Goal: Task Accomplishment & Management: Manage account settings

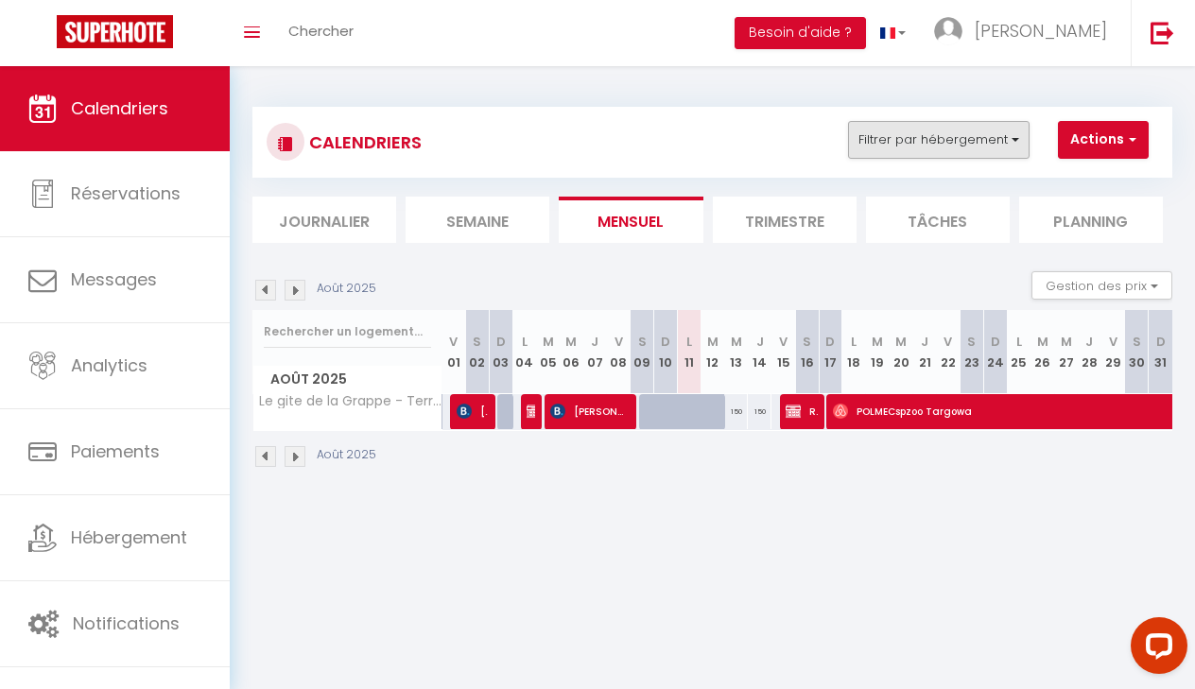
click at [950, 139] on button "Filtrer par hébergement" at bounding box center [938, 140] width 181 height 38
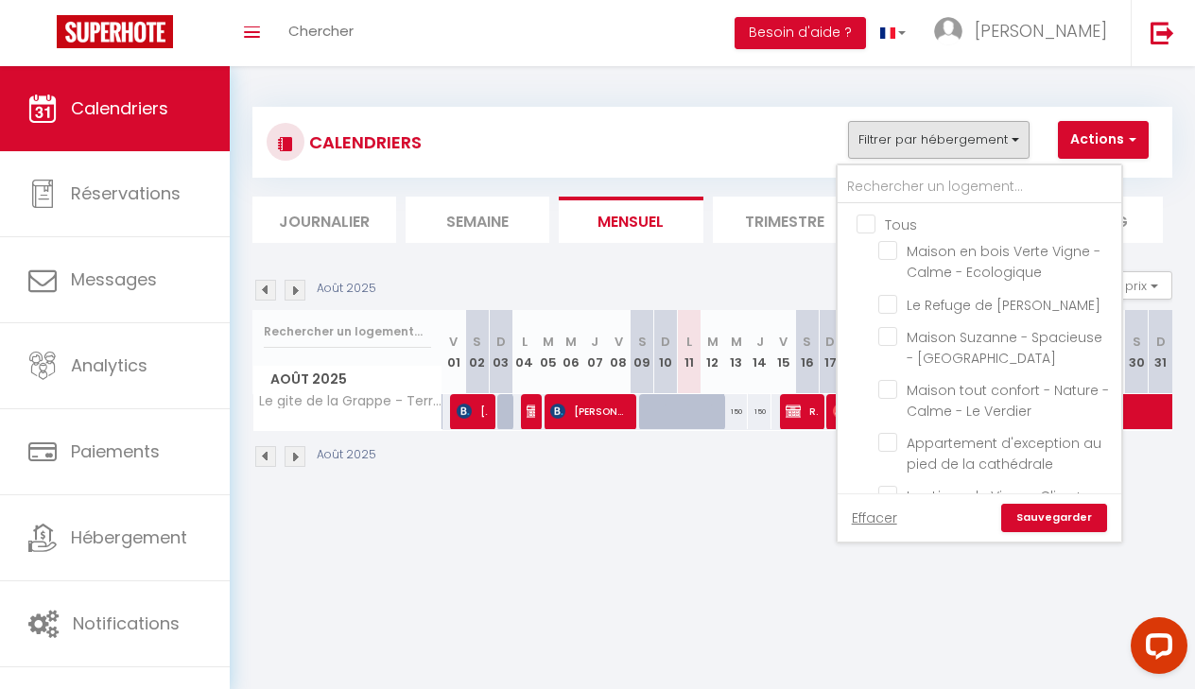
click at [868, 227] on input "Tous" at bounding box center [998, 223] width 284 height 19
checkbox input "true"
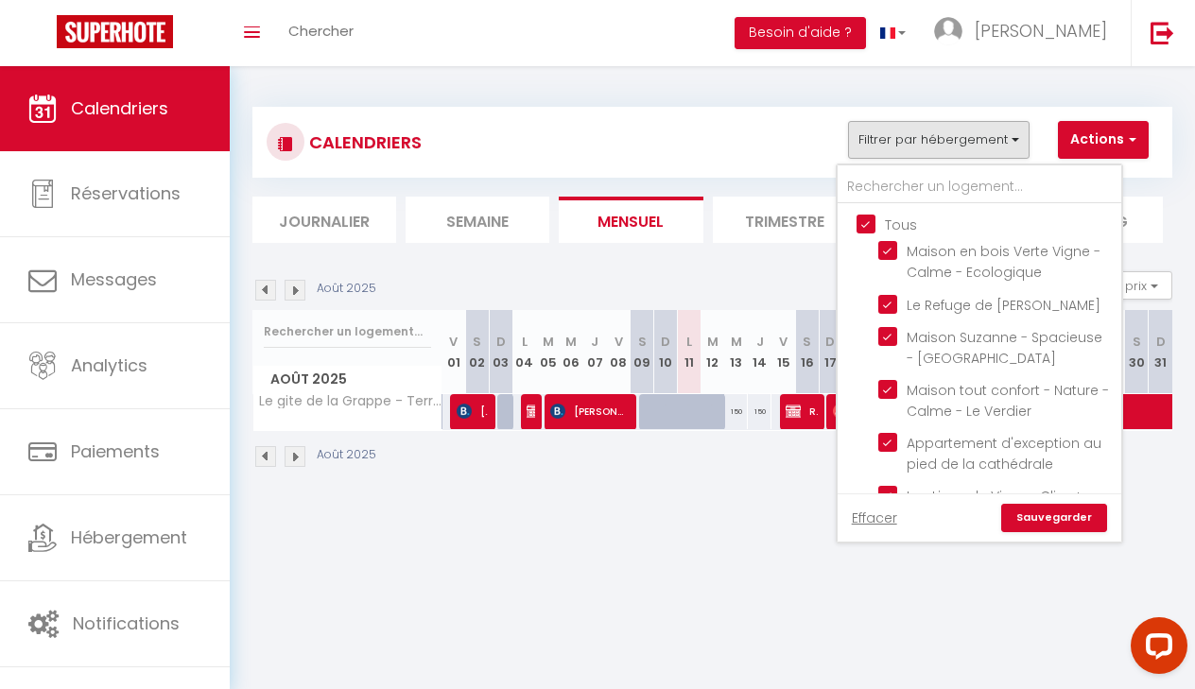
checkbox input "true"
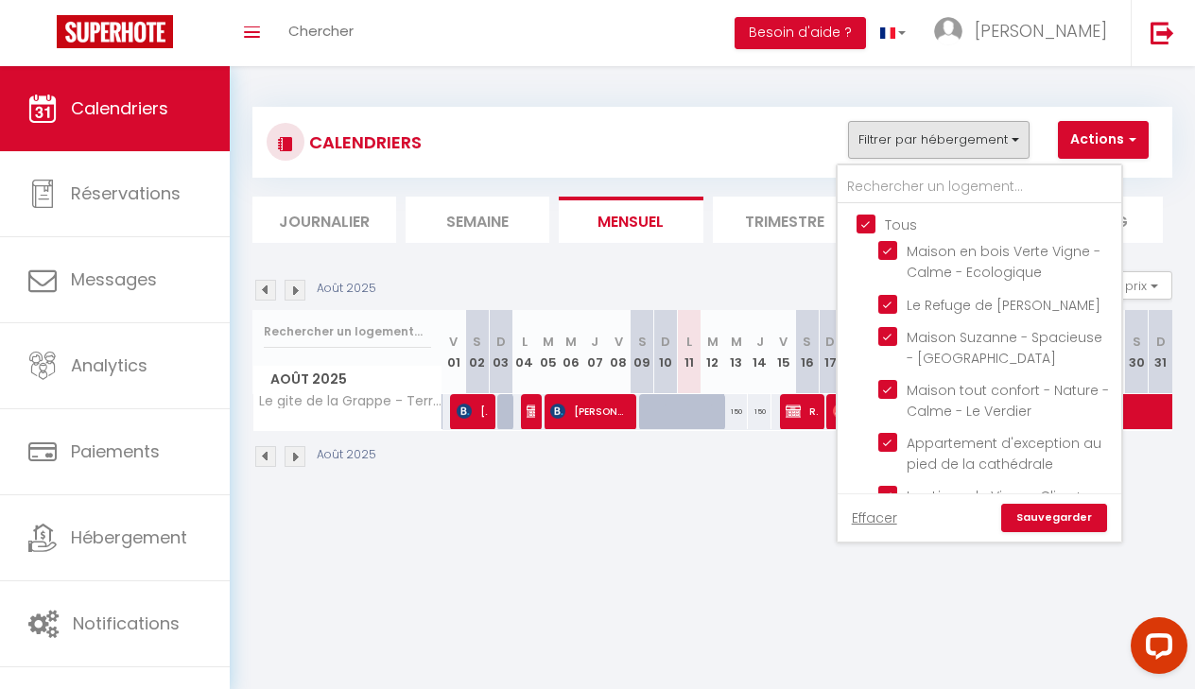
checkbox input "true"
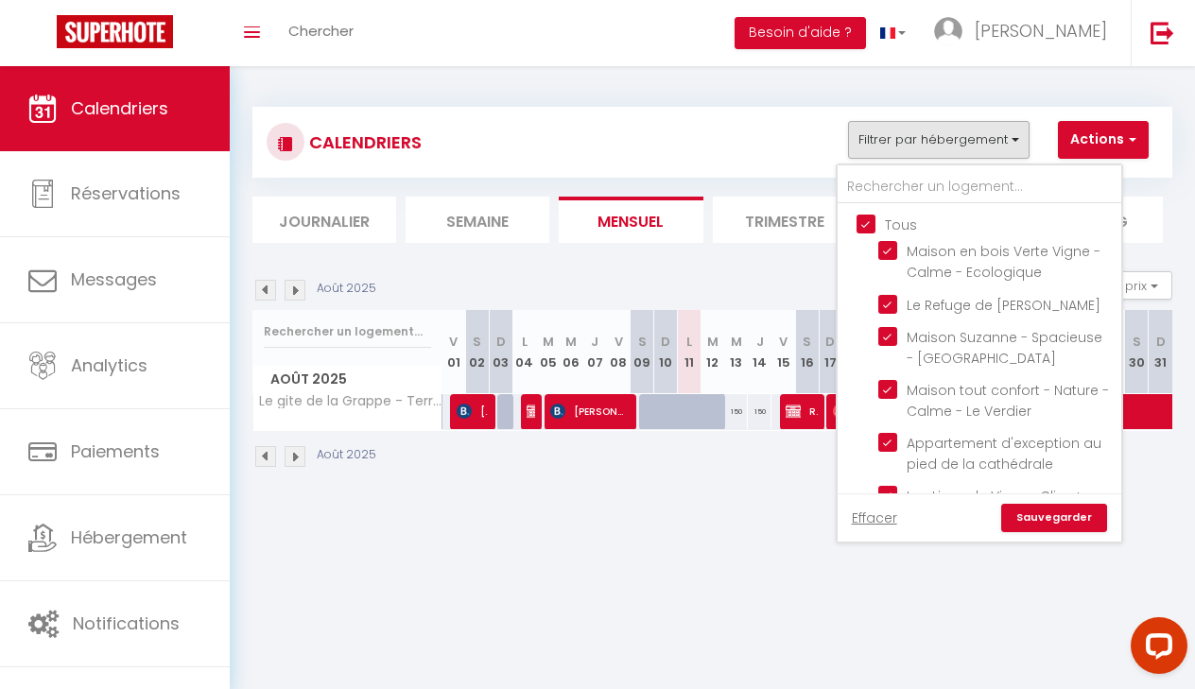
checkbox input "true"
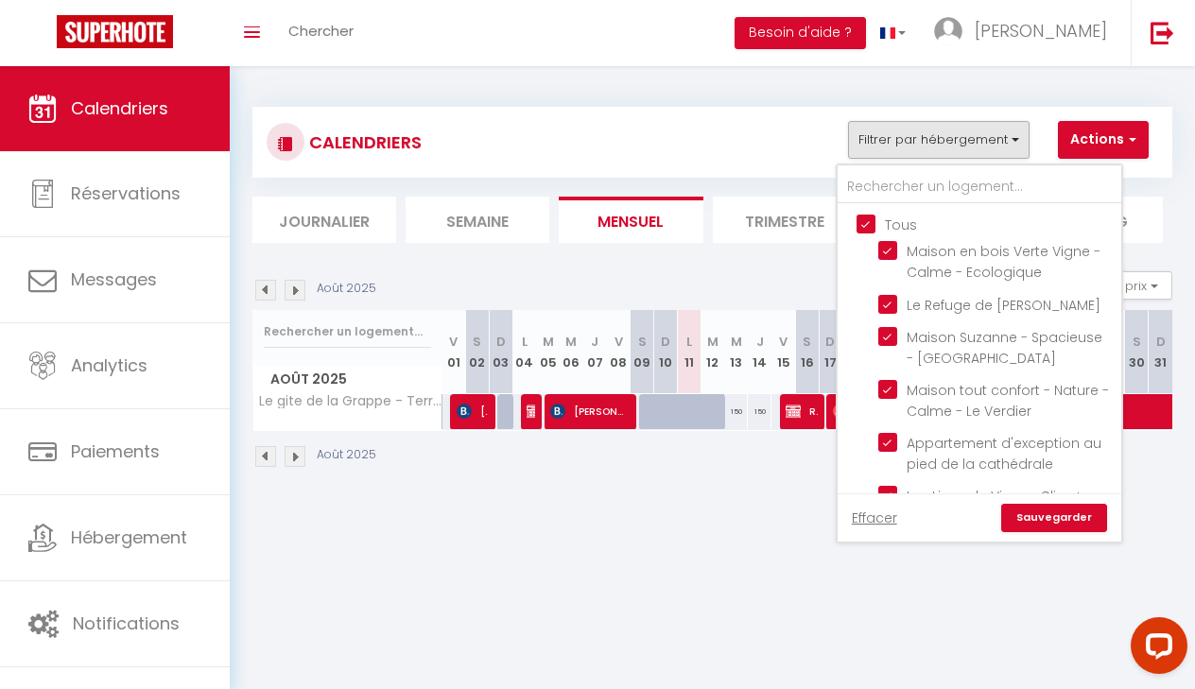
checkbox input "true"
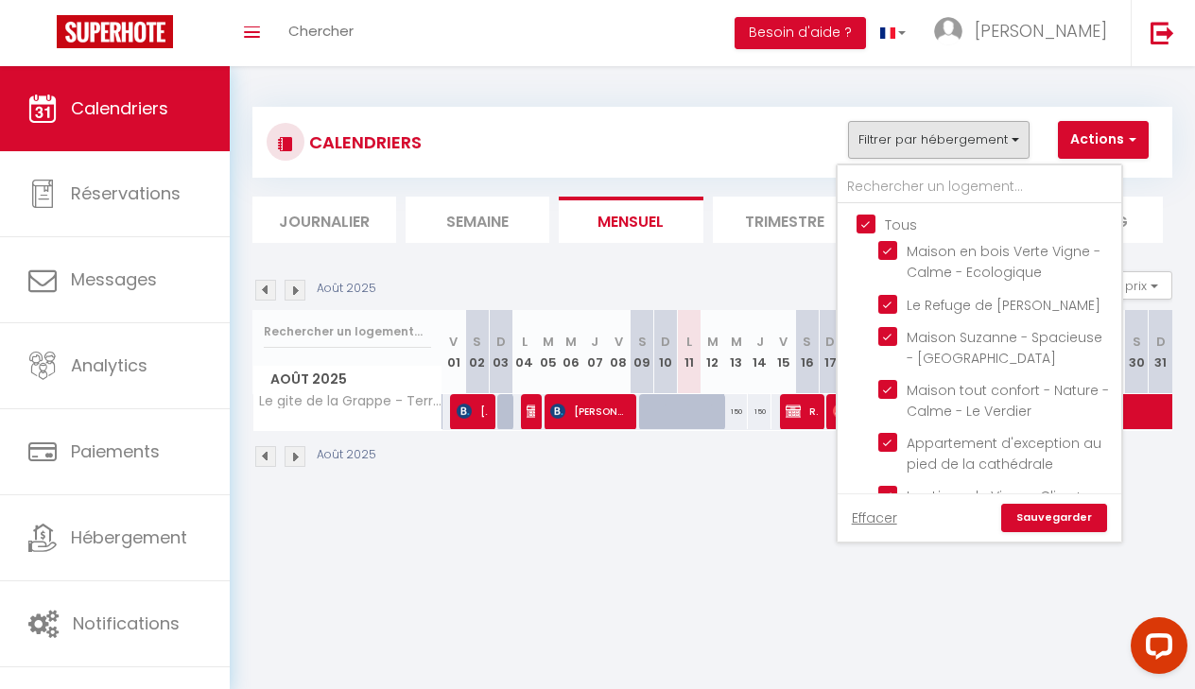
checkbox input "true"
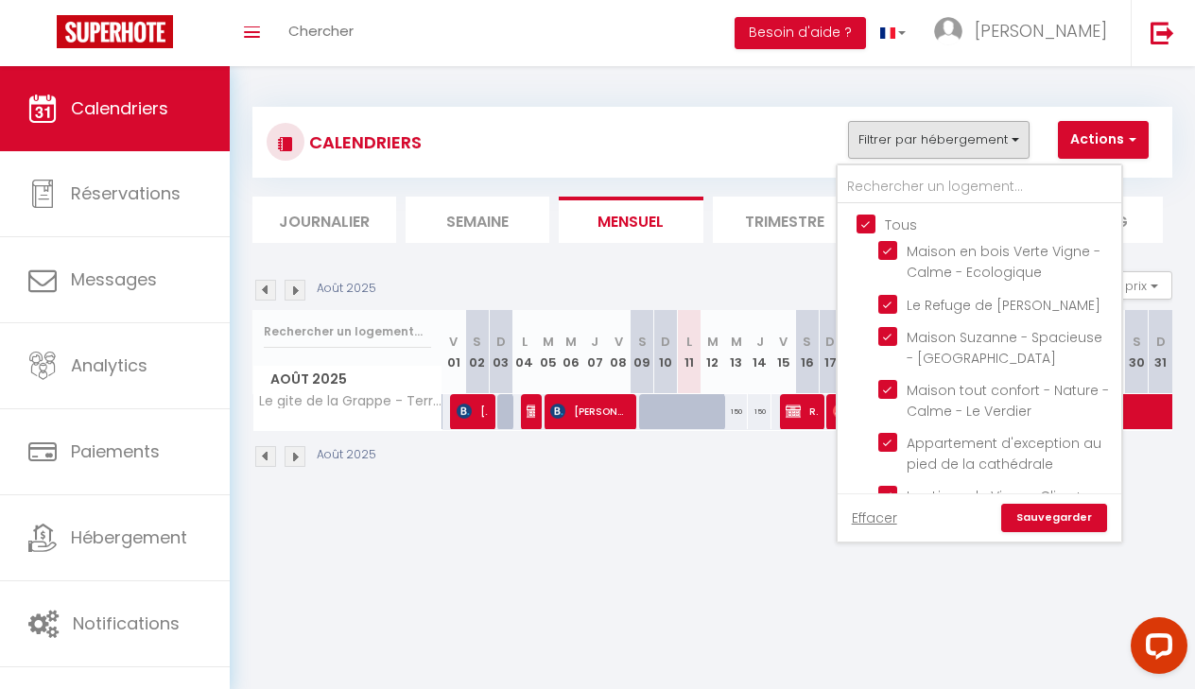
checkbox input "true"
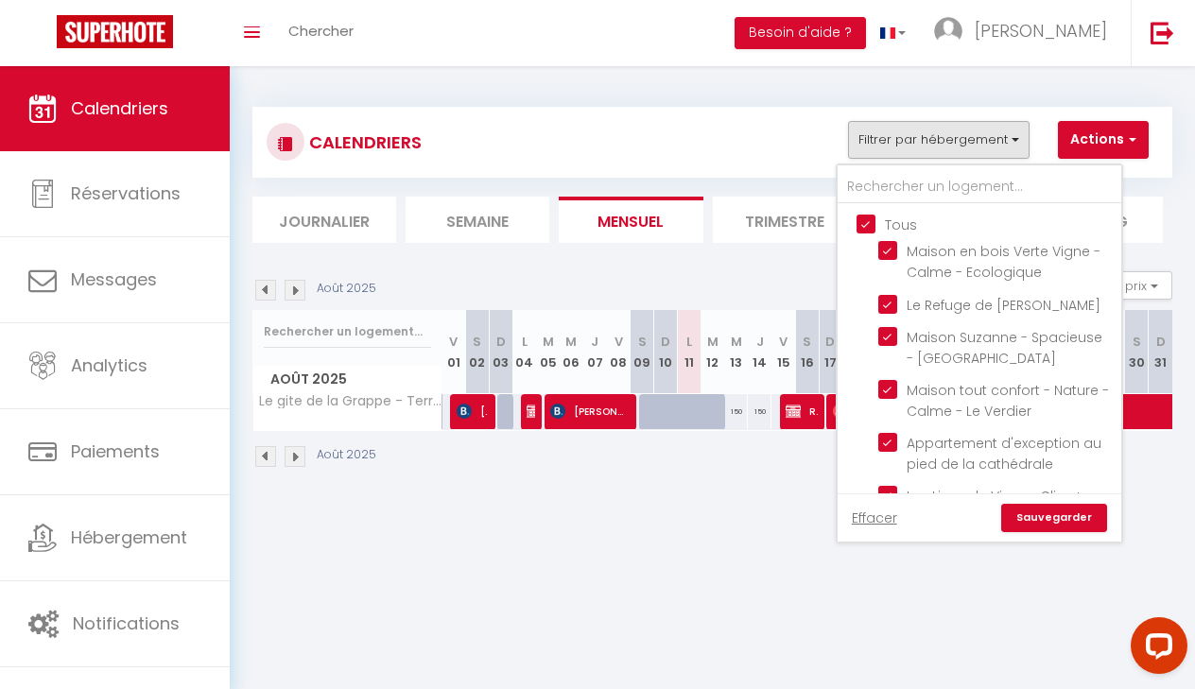
checkbox input "true"
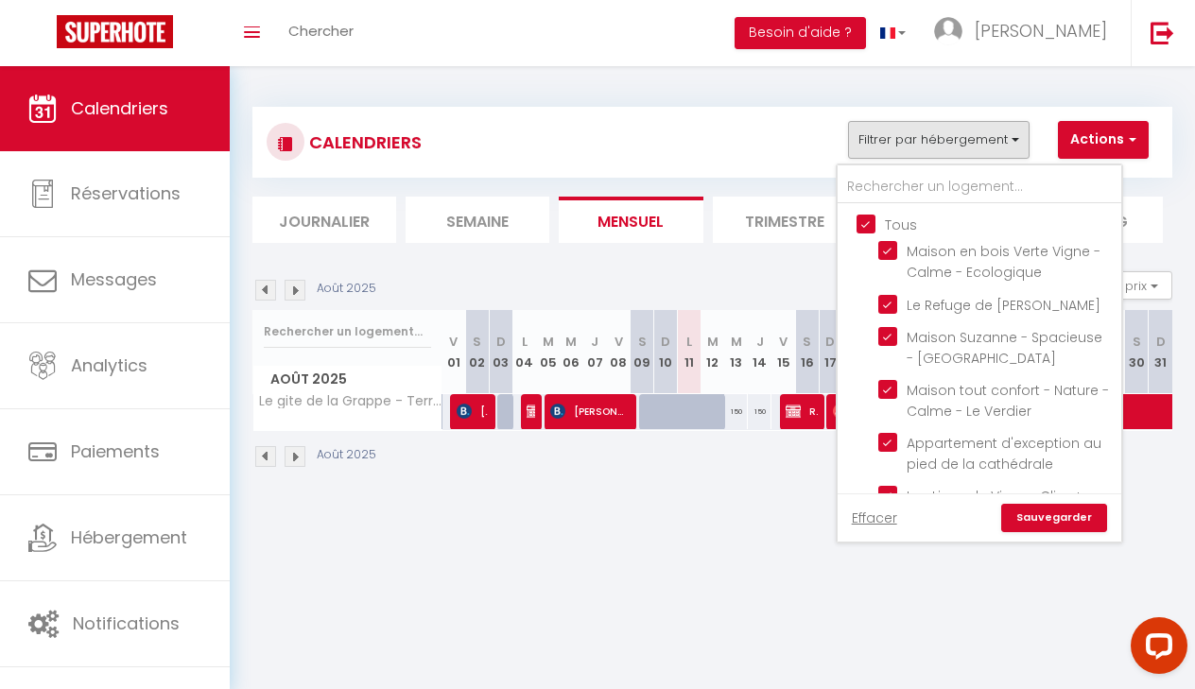
checkbox input "true"
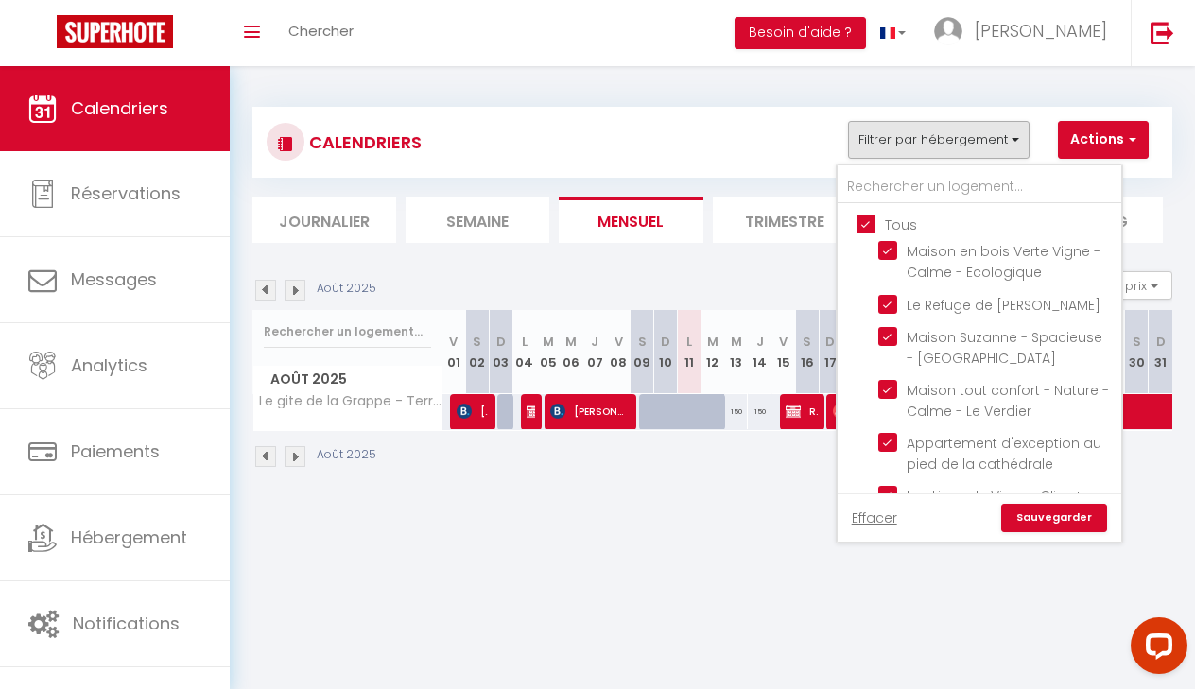
checkbox input "true"
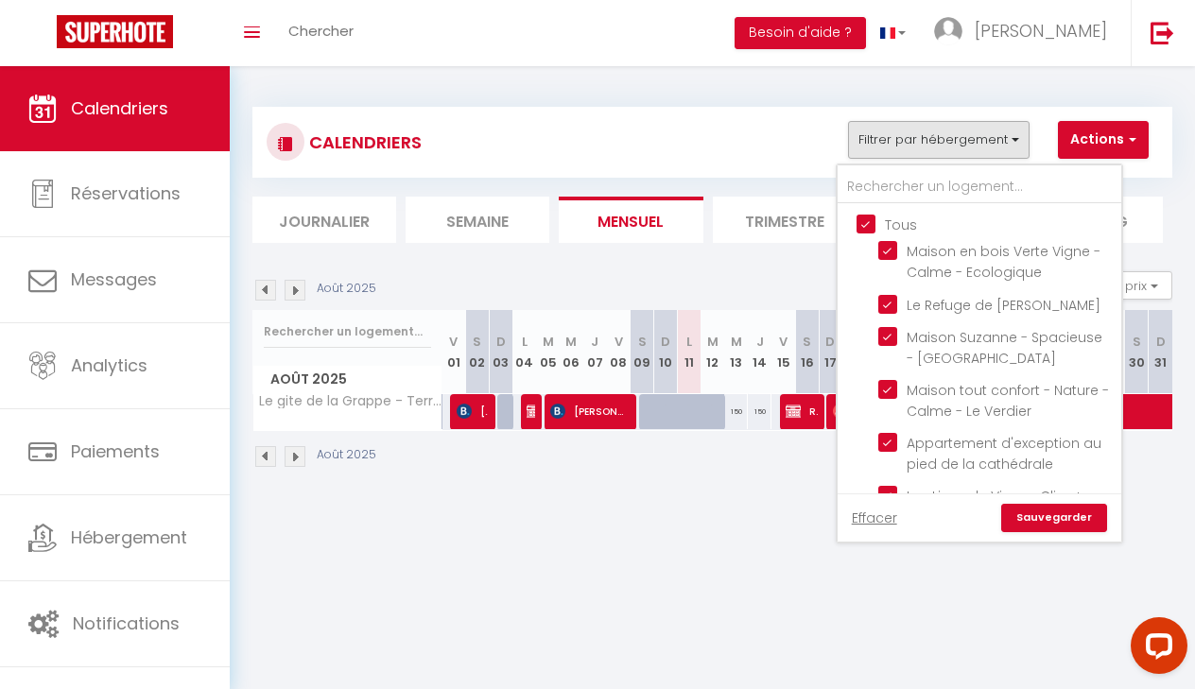
checkbox input "true"
click at [869, 227] on input "Tous" at bounding box center [998, 223] width 284 height 19
checkbox input "false"
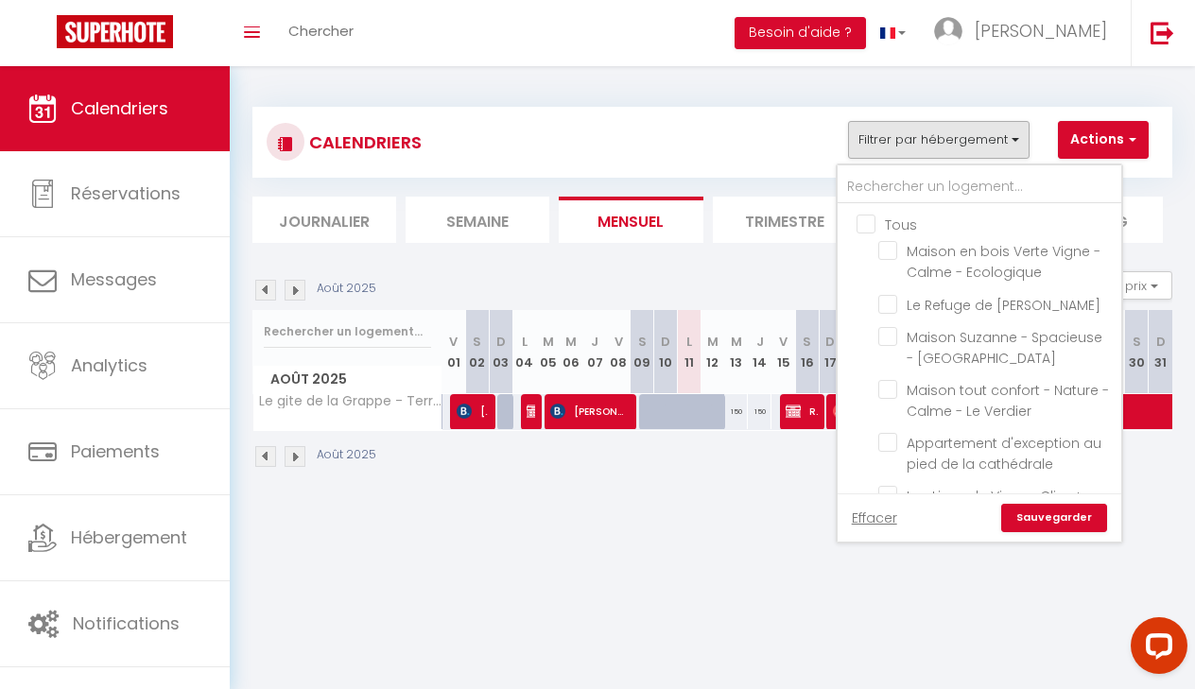
checkbox input "false"
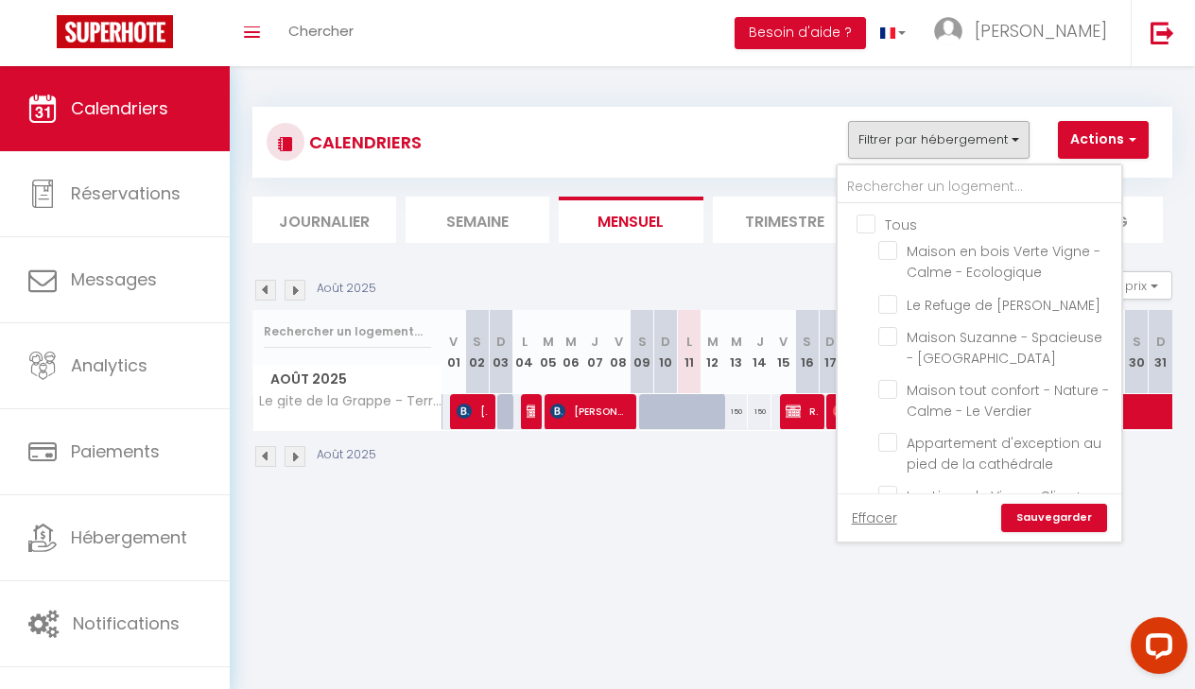
checkbox input "false"
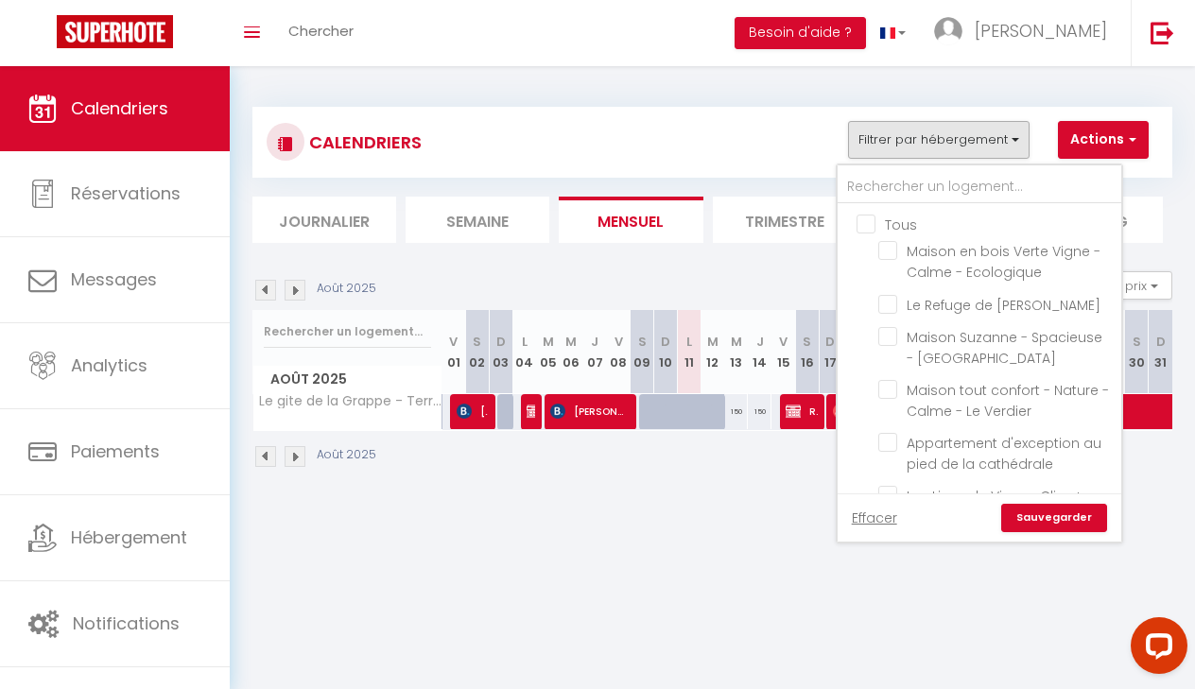
checkbox input "false"
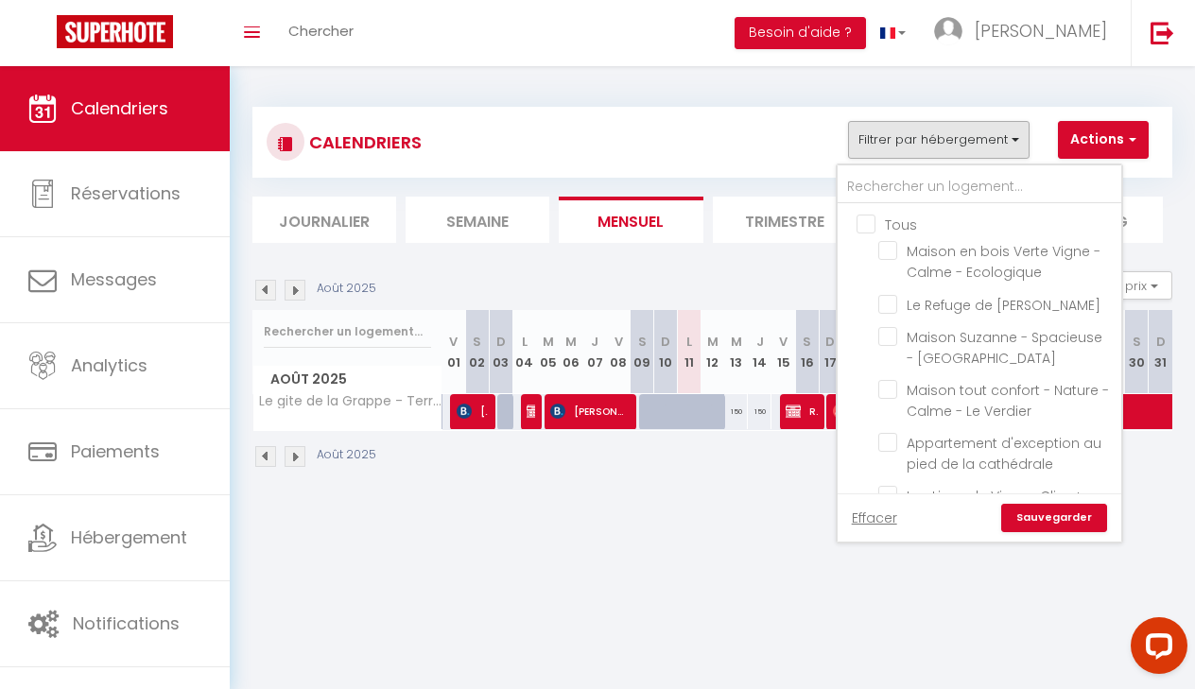
checkbox input "false"
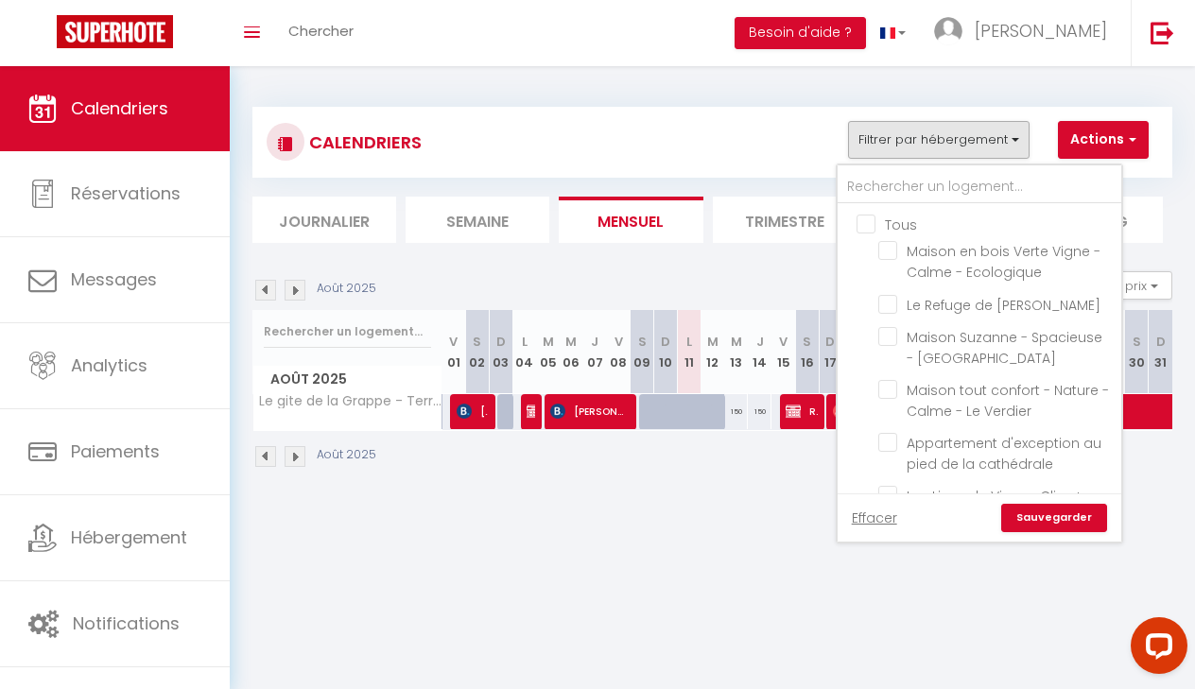
checkbox input "false"
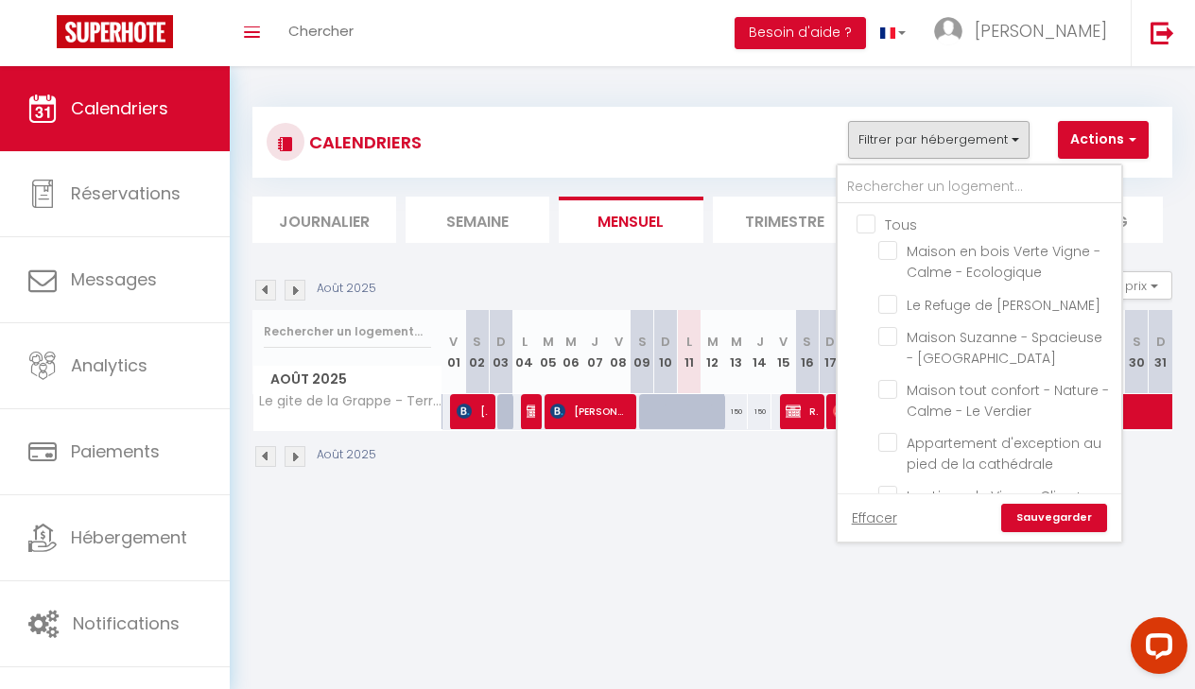
checkbox input "false"
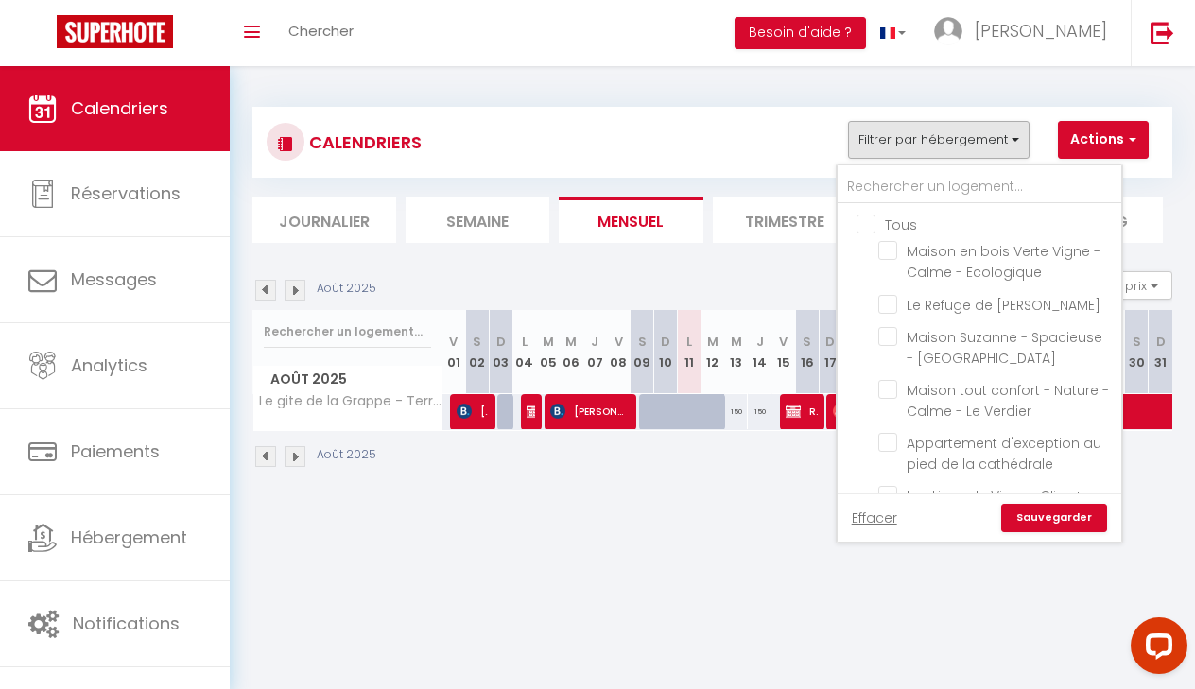
checkbox input "false"
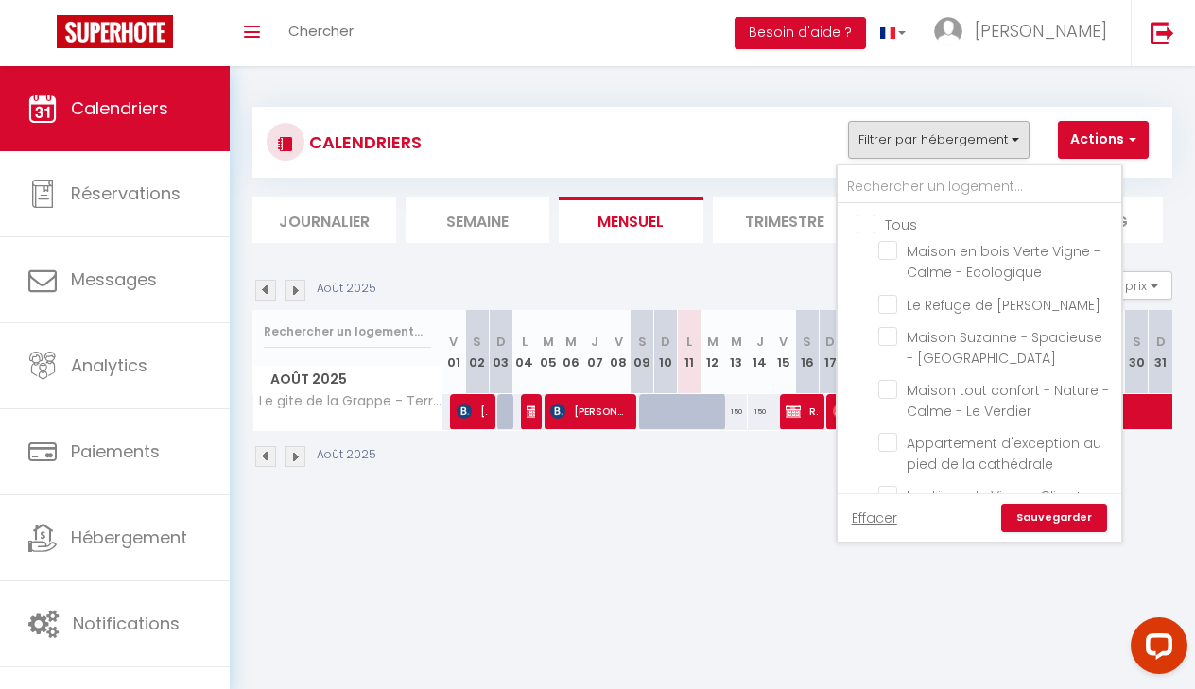
checkbox input "false"
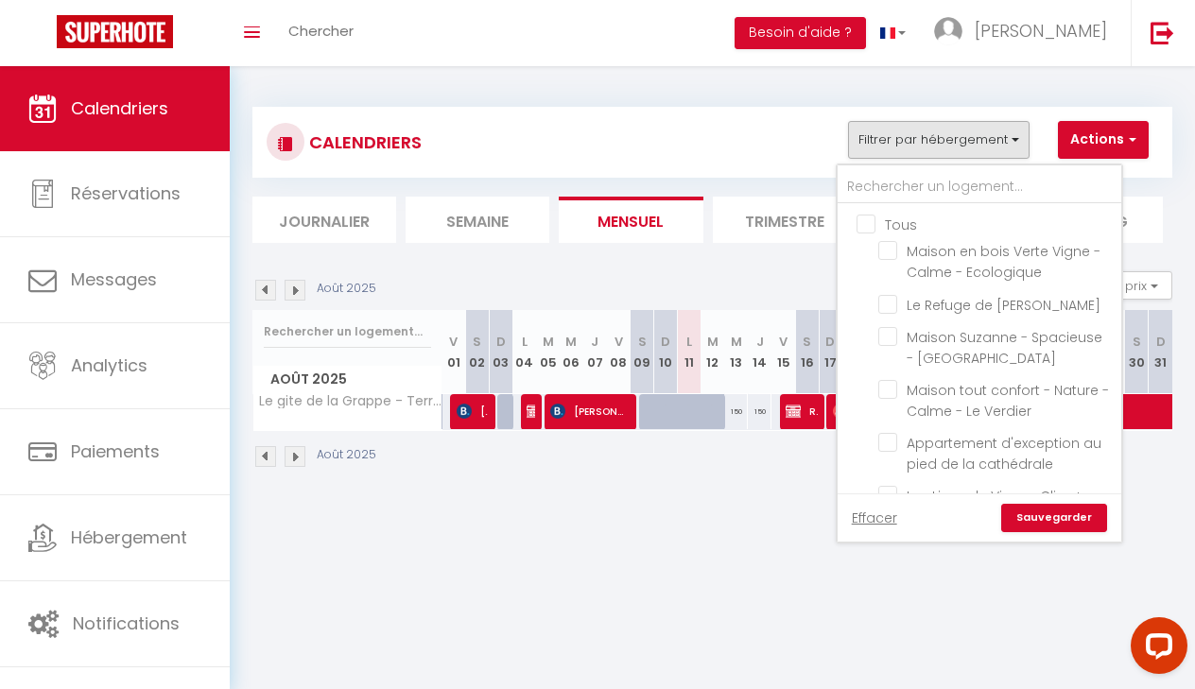
checkbox input "false"
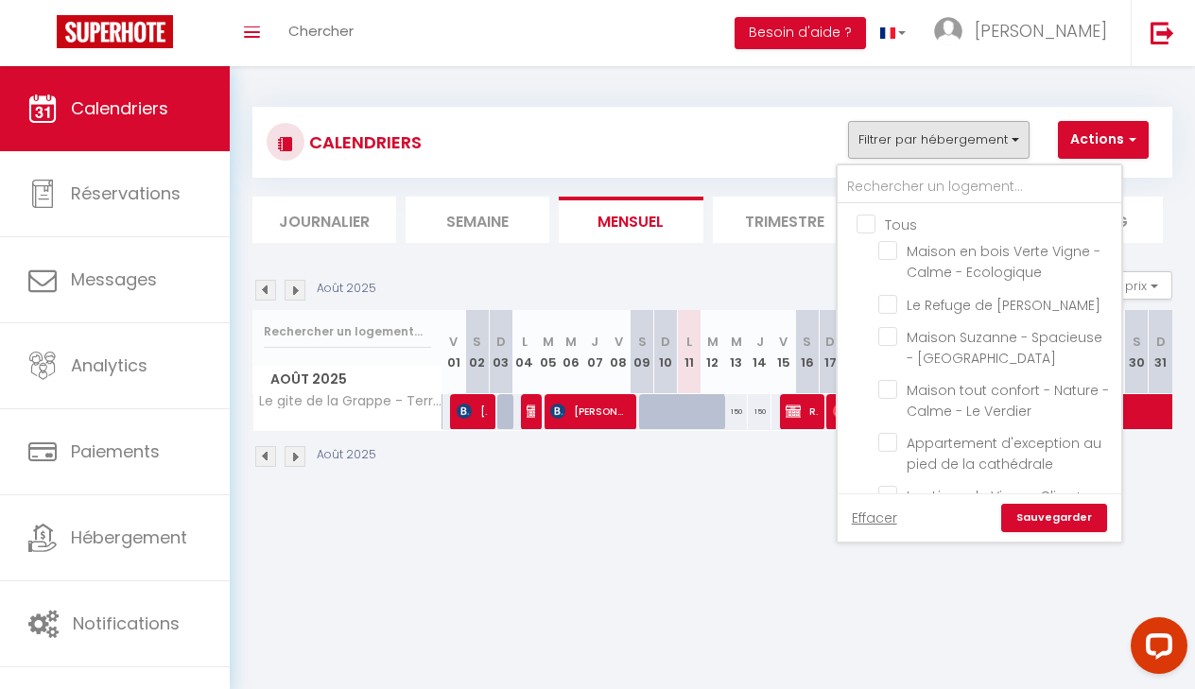
checkbox input "false"
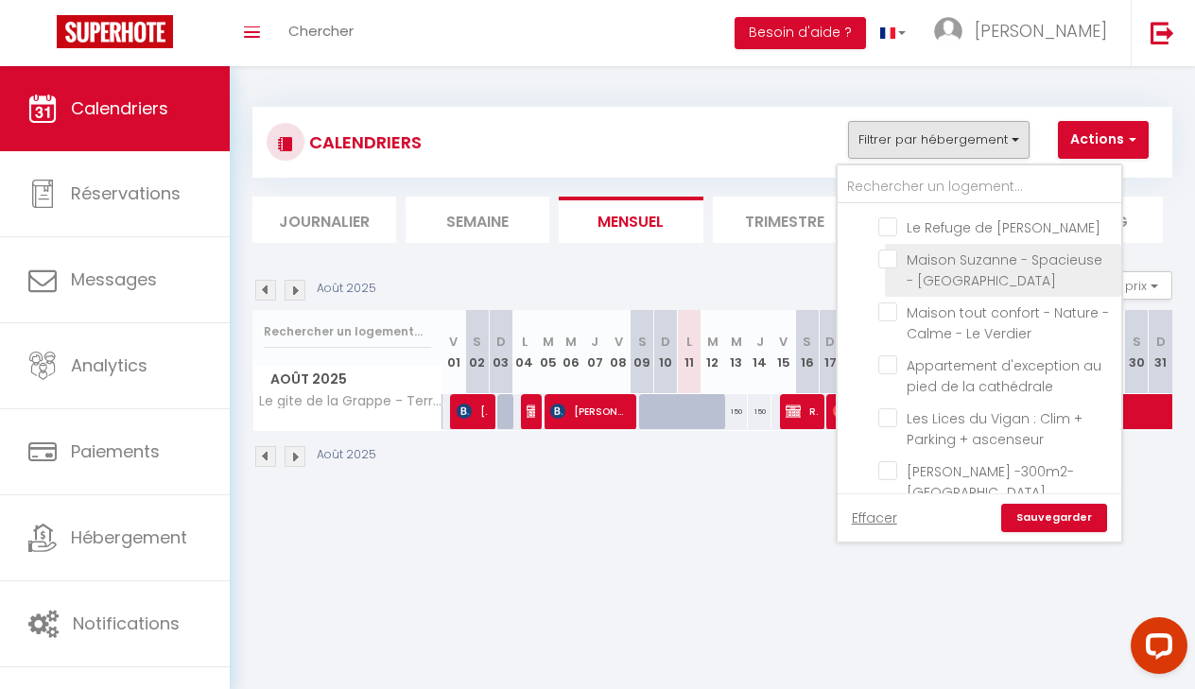
scroll to position [89, 0]
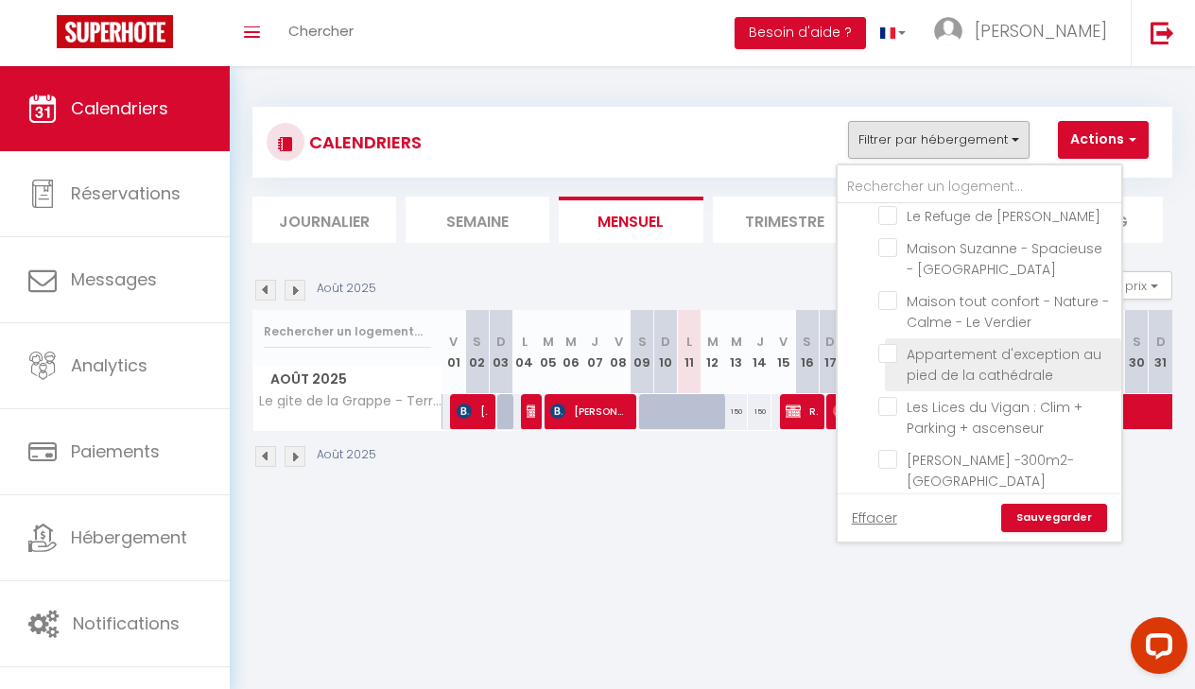
click at [891, 351] on input "Appartement d'exception au pied de la cathédrale" at bounding box center [996, 353] width 236 height 19
checkbox input "true"
click at [1052, 519] on link "Sauvegarder" at bounding box center [1054, 518] width 106 height 28
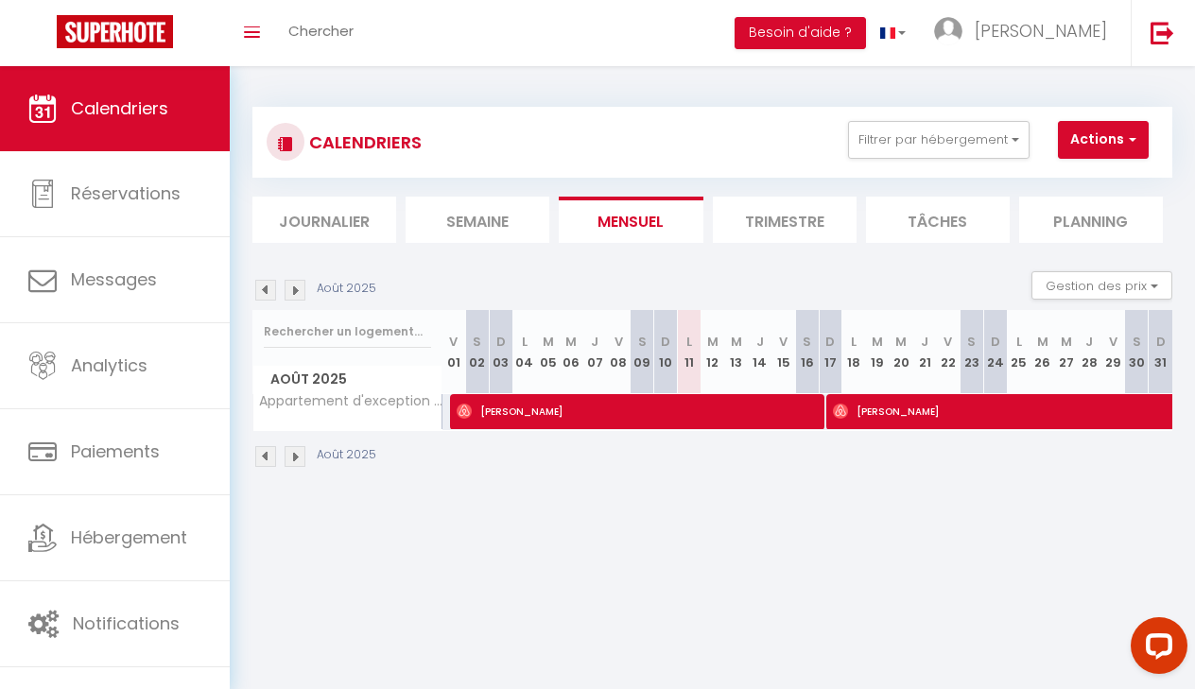
select select "OK"
select select "0"
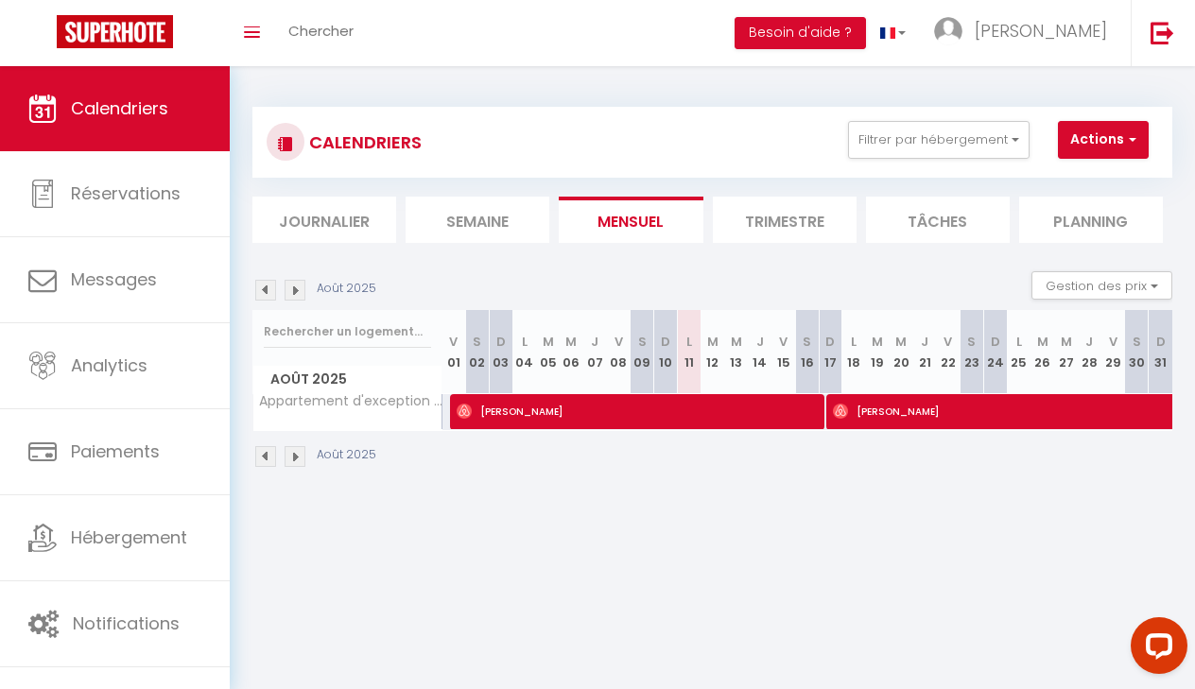
select select "1"
select select
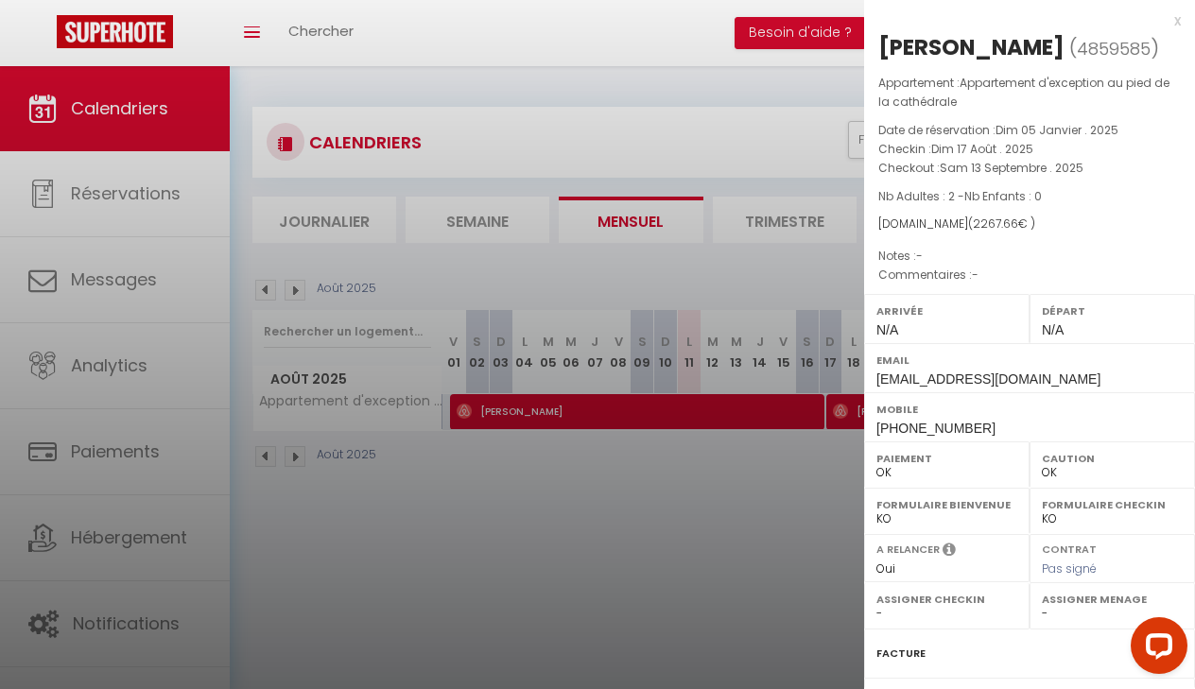
click at [778, 492] on div at bounding box center [597, 344] width 1195 height 689
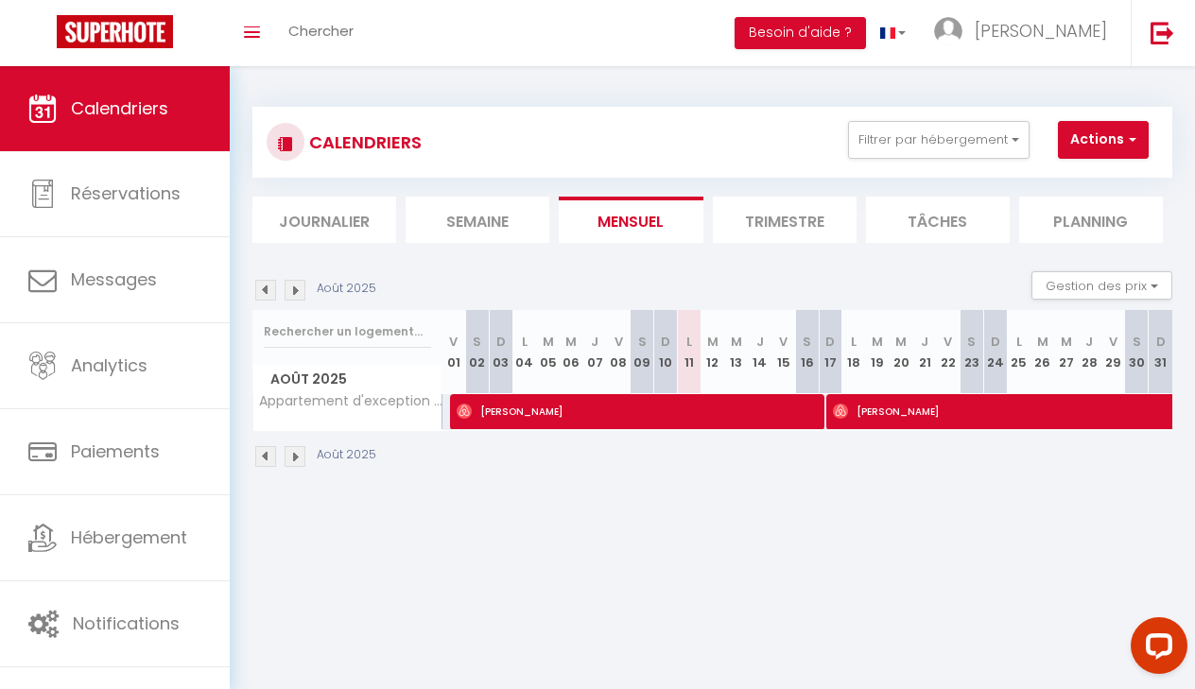
click at [778, 418] on span "[PERSON_NAME]" at bounding box center [638, 411] width 362 height 36
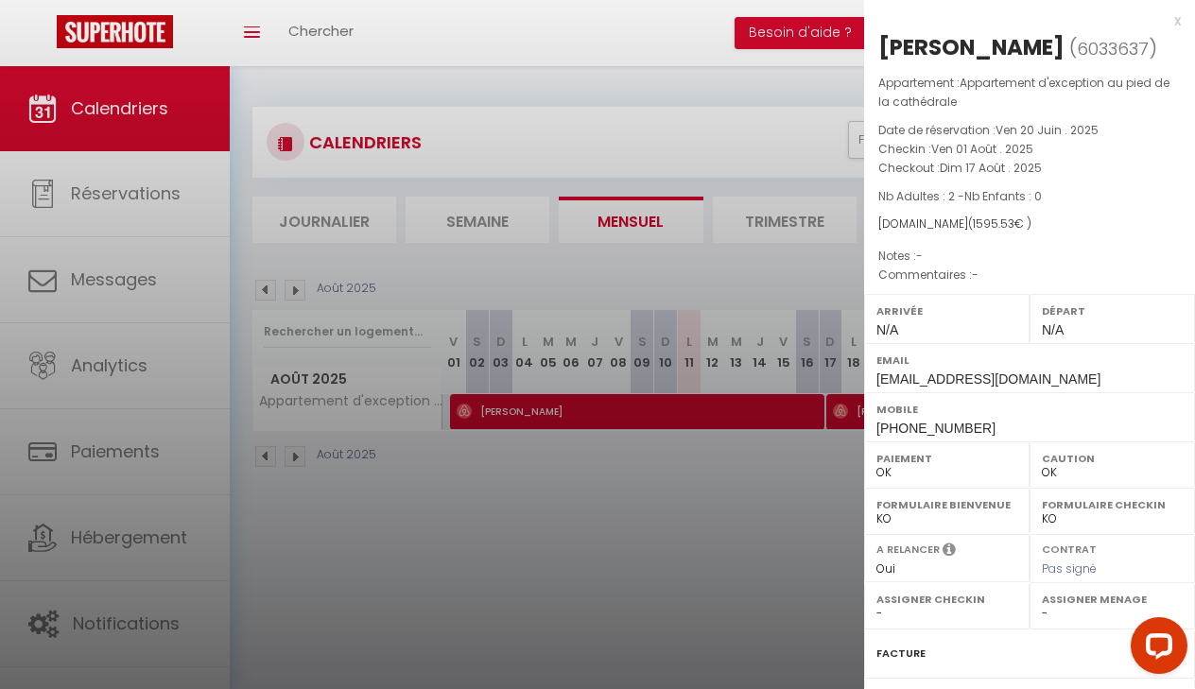
click at [781, 497] on div at bounding box center [597, 344] width 1195 height 689
